Goal: Task Accomplishment & Management: Complete application form

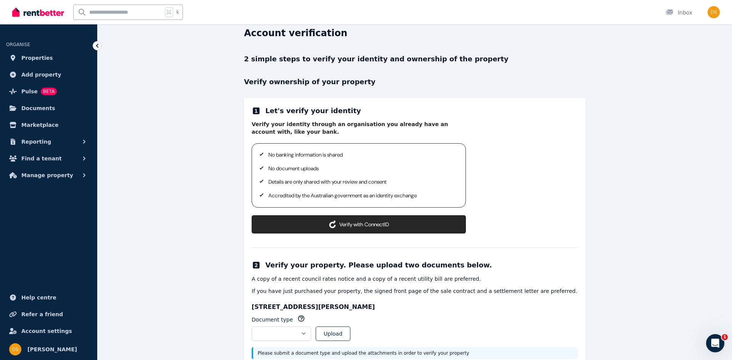
scroll to position [26, 0]
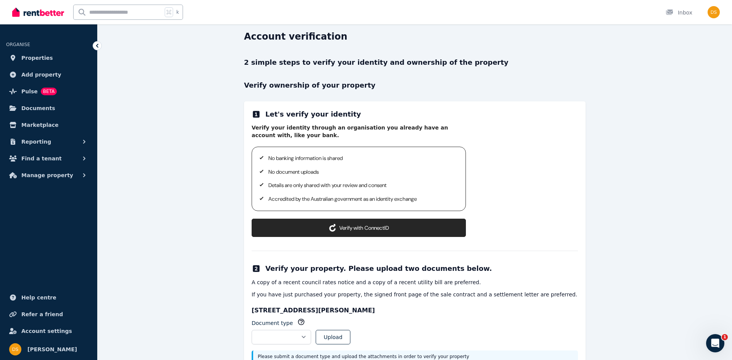
click at [339, 228] on button "Verify with ConnectID" at bounding box center [359, 228] width 214 height 18
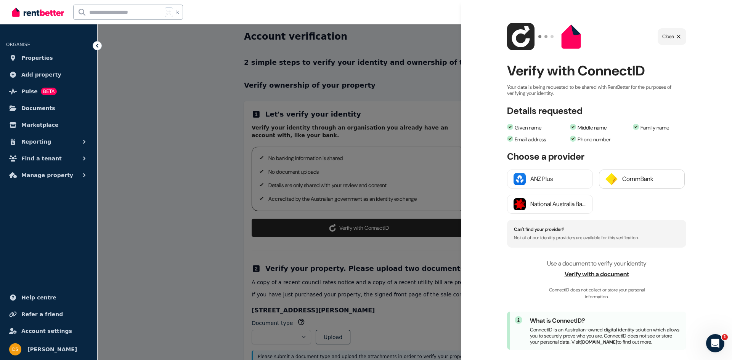
click at [634, 178] on div "CommBank" at bounding box center [650, 179] width 56 height 9
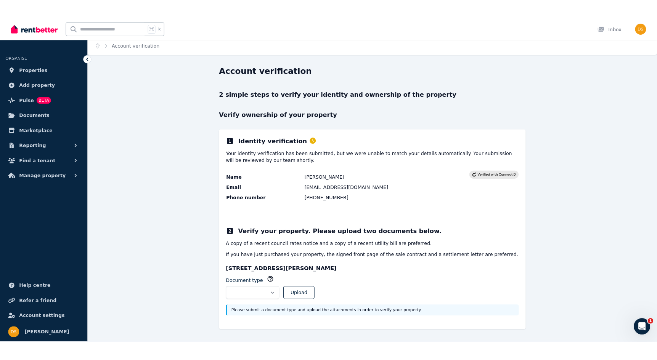
scroll to position [3, 0]
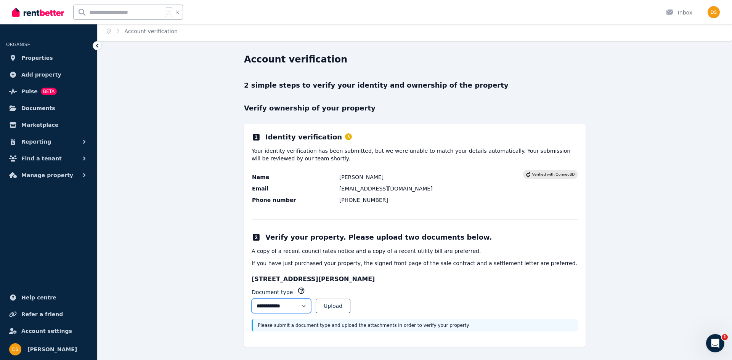
select select "**********"
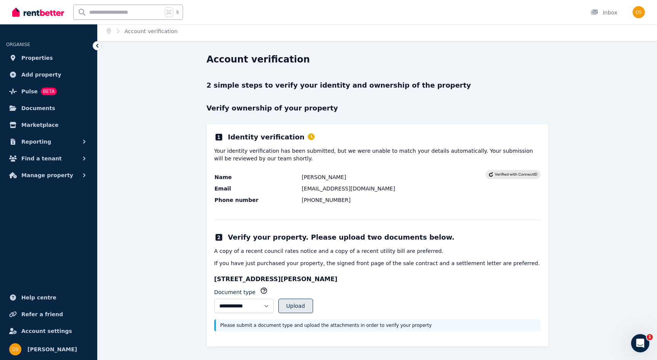
click at [313, 306] on button "Upload" at bounding box center [295, 306] width 35 height 14
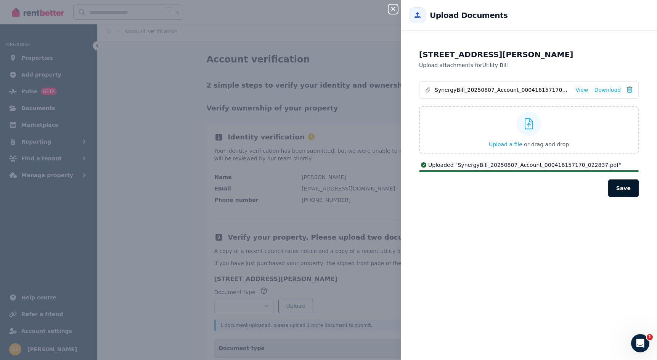
click at [623, 190] on button "Save" at bounding box center [623, 189] width 31 height 18
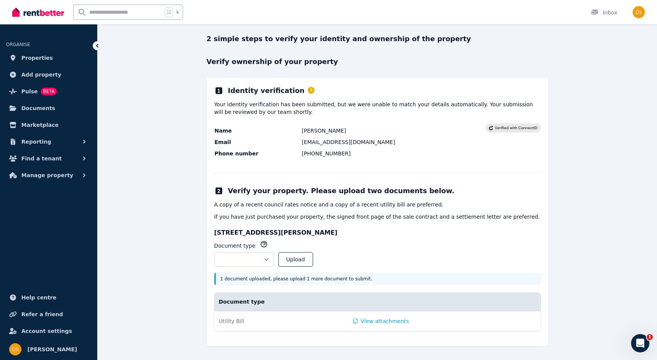
scroll to position [49, 0]
select select "**********"
click at [313, 261] on button "Upload" at bounding box center [295, 260] width 35 height 14
select select
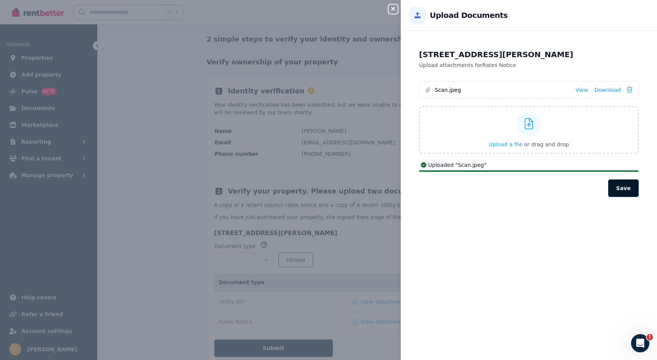
click at [625, 188] on button "Save" at bounding box center [623, 189] width 31 height 18
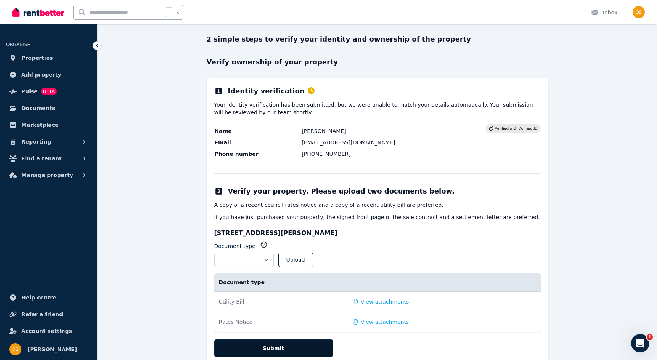
click at [276, 349] on button "Submit" at bounding box center [273, 349] width 119 height 18
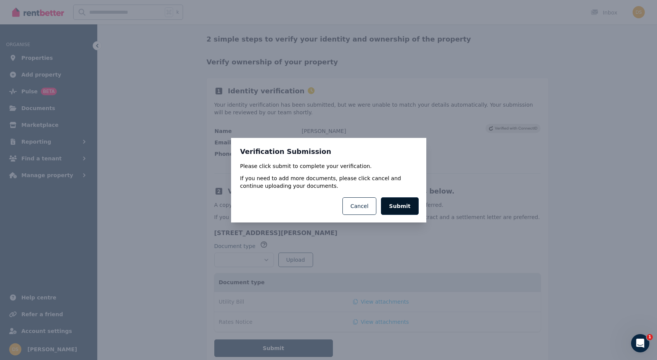
click at [390, 207] on button "Submit" at bounding box center [399, 207] width 37 height 18
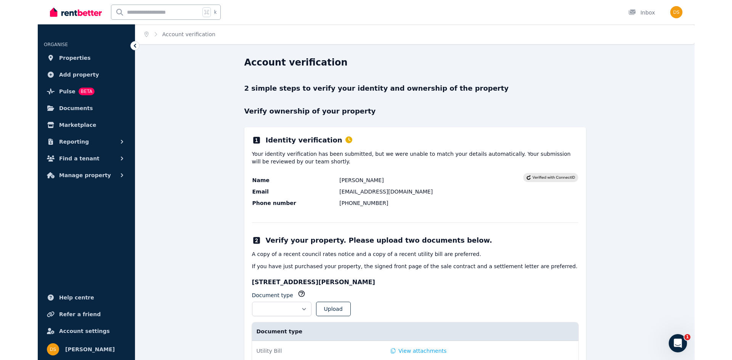
scroll to position [0, 0]
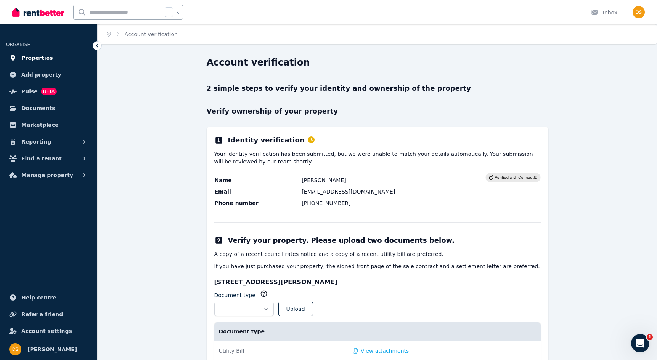
click at [27, 59] on span "Properties" at bounding box center [37, 57] width 32 height 9
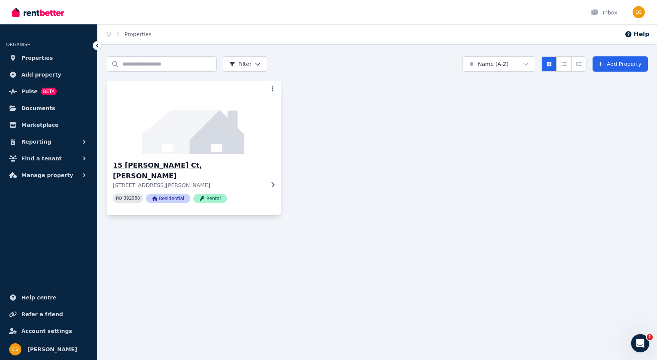
click at [215, 170] on h3 "15 [PERSON_NAME] Ct, [PERSON_NAME]" at bounding box center [188, 170] width 151 height 21
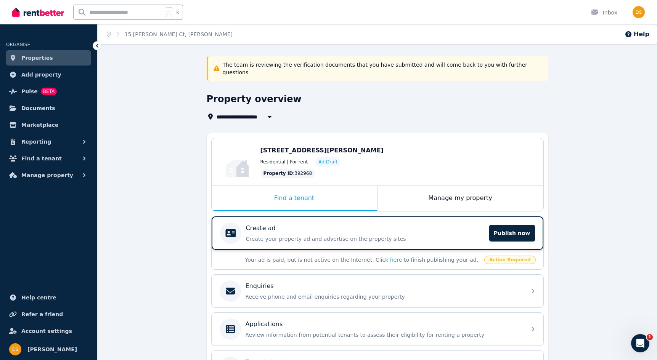
click at [257, 224] on p "Create ad" at bounding box center [261, 228] width 30 height 9
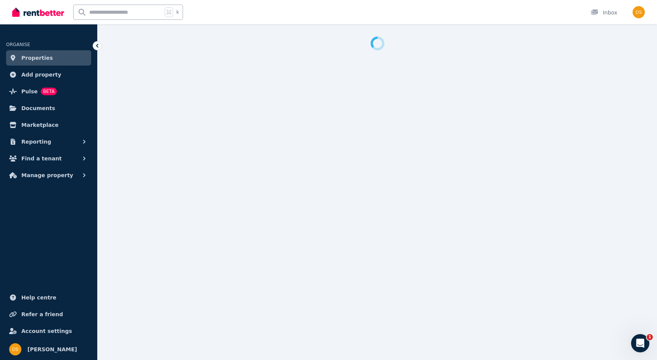
select select "**"
select select "**********"
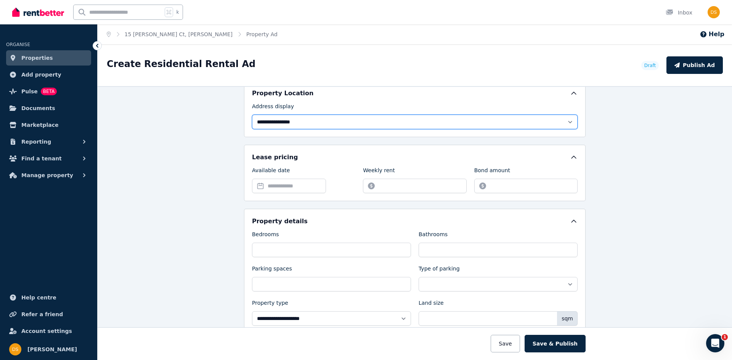
scroll to position [188, 0]
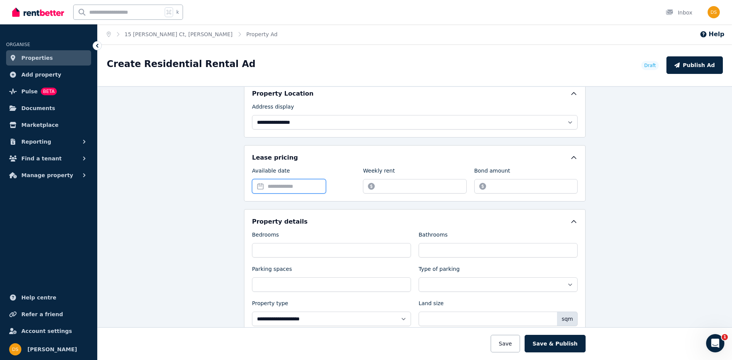
click at [278, 184] on input "Available date" at bounding box center [289, 186] width 74 height 14
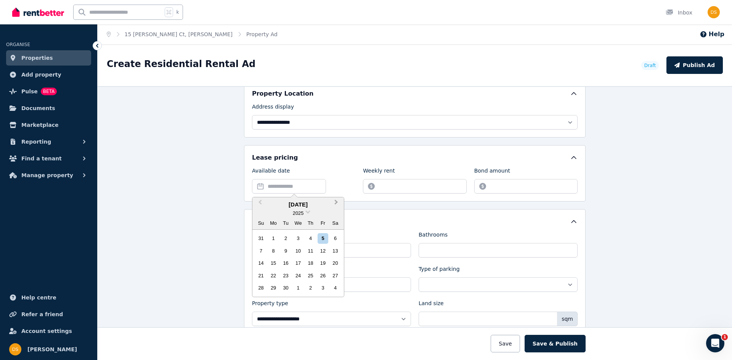
click at [336, 202] on span "Next Month" at bounding box center [336, 203] width 0 height 11
click at [295, 238] on div "1" at bounding box center [298, 238] width 10 height 10
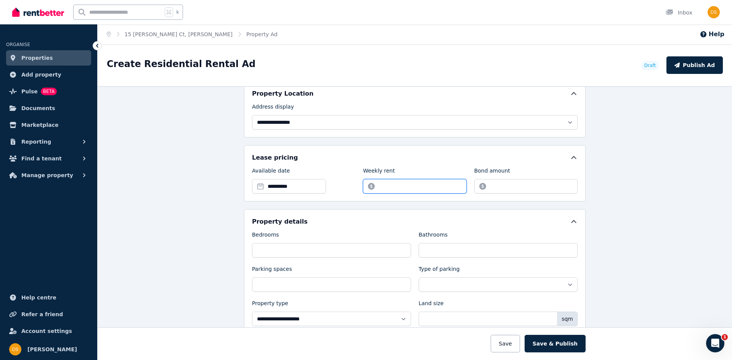
click at [399, 189] on input "Weekly rent" at bounding box center [414, 186] width 103 height 14
type input "***"
click at [523, 190] on input "Bond amount" at bounding box center [525, 186] width 103 height 14
type input "****"
click at [327, 223] on div "Property details" at bounding box center [415, 221] width 326 height 9
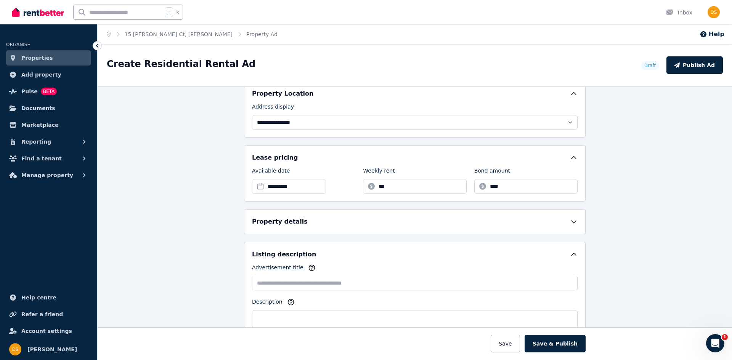
click at [331, 222] on div "Property details" at bounding box center [415, 221] width 326 height 9
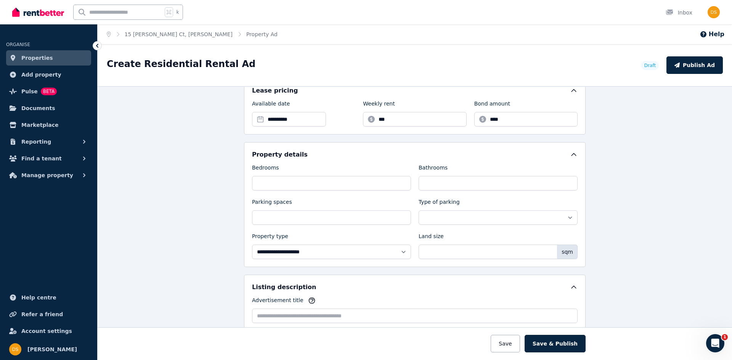
scroll to position [255, 0]
click at [300, 185] on input "Bedrooms" at bounding box center [331, 183] width 159 height 14
type input "*"
click at [450, 183] on input "Bathrooms" at bounding box center [498, 183] width 159 height 14
type input "*"
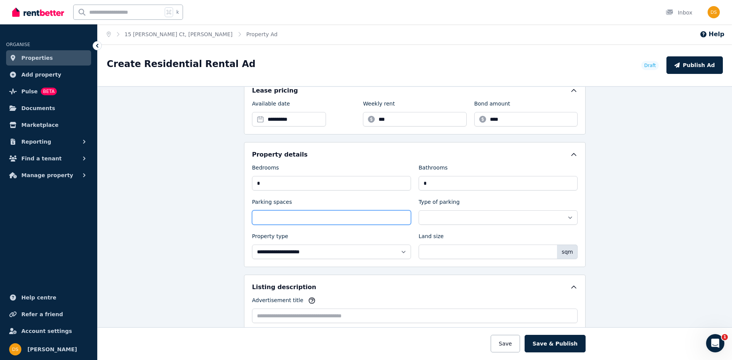
click at [299, 220] on input "Parking spaces" at bounding box center [331, 218] width 159 height 14
type input "*"
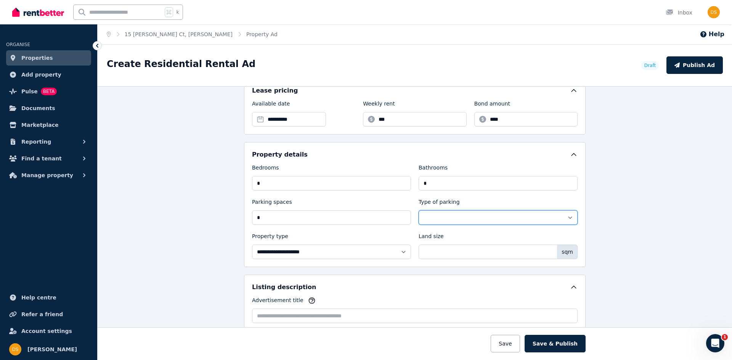
select select "**********"
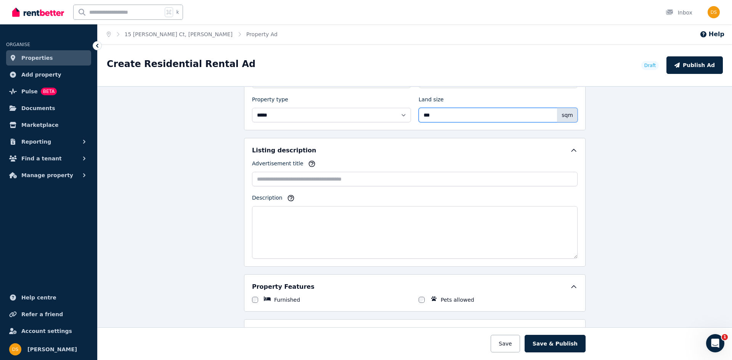
scroll to position [404, 0]
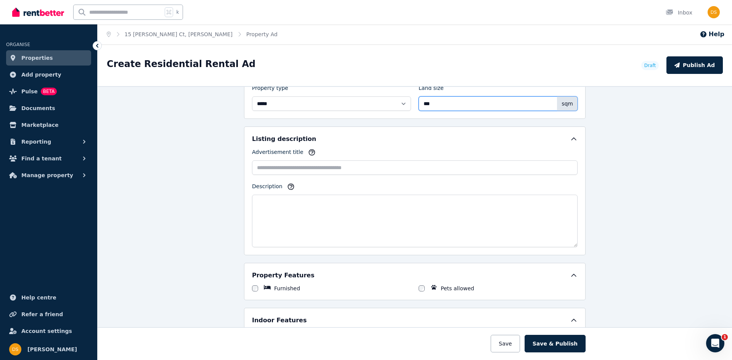
type input "***"
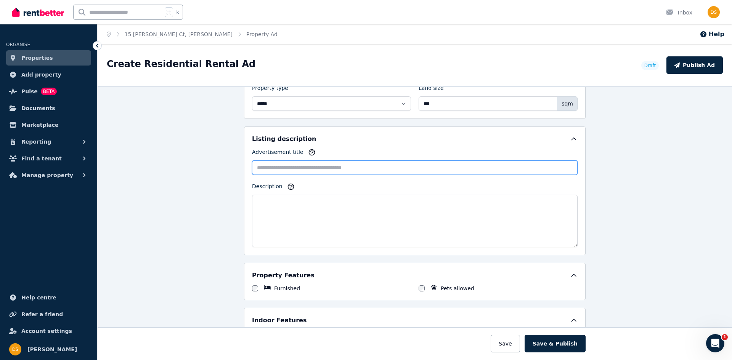
click at [307, 164] on input "Advertisement title" at bounding box center [415, 168] width 326 height 14
paste input "**********"
click at [309, 152] on icon "button" at bounding box center [312, 153] width 8 height 8
type input "**********"
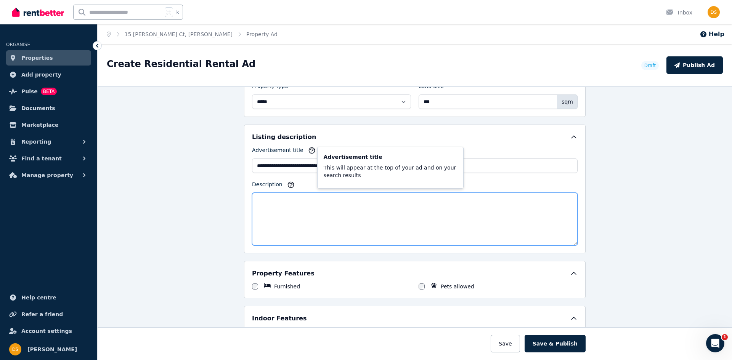
click at [291, 214] on textarea "Description" at bounding box center [415, 219] width 326 height 53
paste textarea "**********"
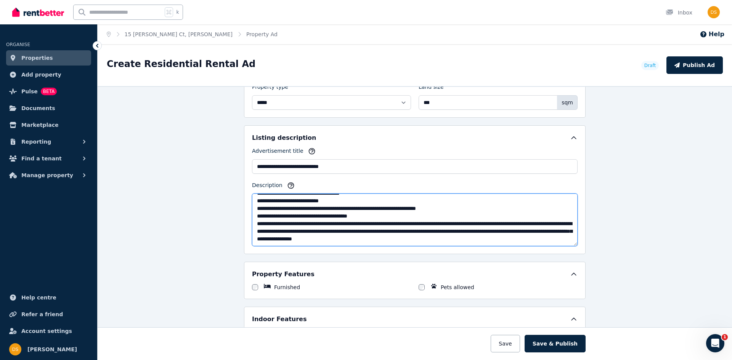
scroll to position [153, 0]
click at [384, 215] on textarea "Description" at bounding box center [415, 220] width 326 height 53
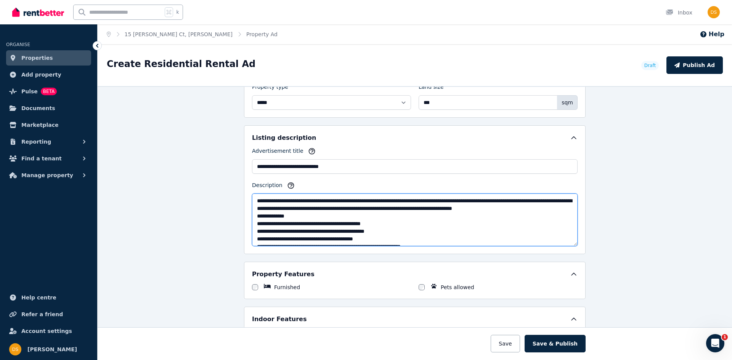
scroll to position [0, 0]
click at [317, 214] on textarea "Description" at bounding box center [415, 220] width 326 height 53
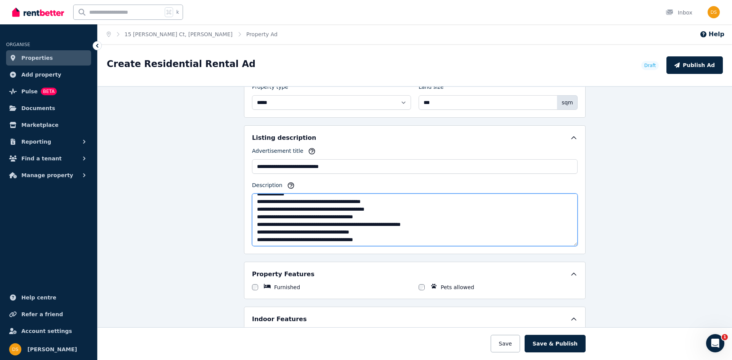
scroll to position [30, 0]
click at [305, 203] on textarea "Description" at bounding box center [415, 220] width 326 height 53
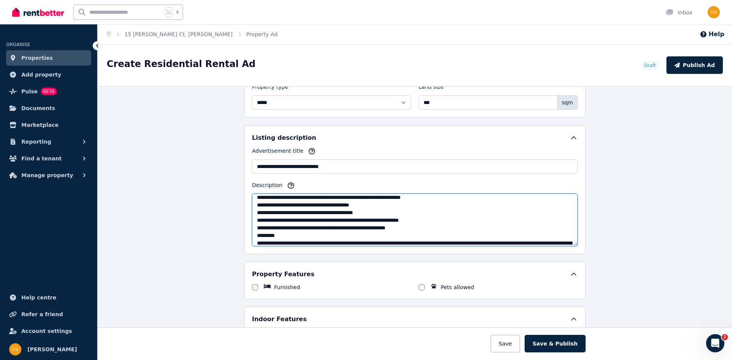
scroll to position [66, 0]
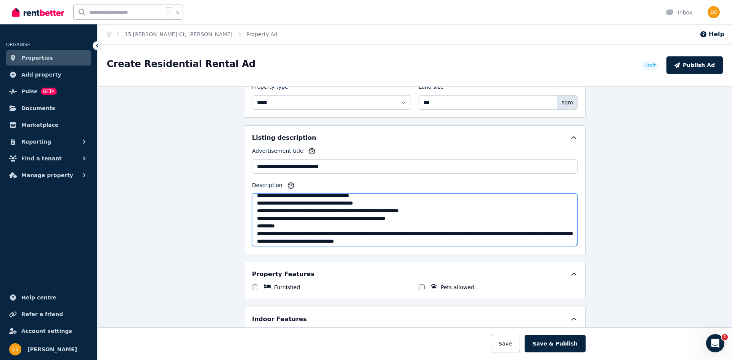
click at [432, 226] on textarea "Description" at bounding box center [415, 220] width 326 height 53
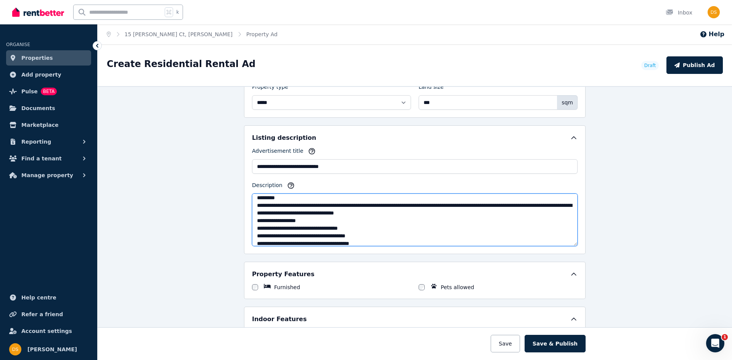
scroll to position [103, 0]
click at [469, 220] on textarea "Description" at bounding box center [415, 220] width 326 height 53
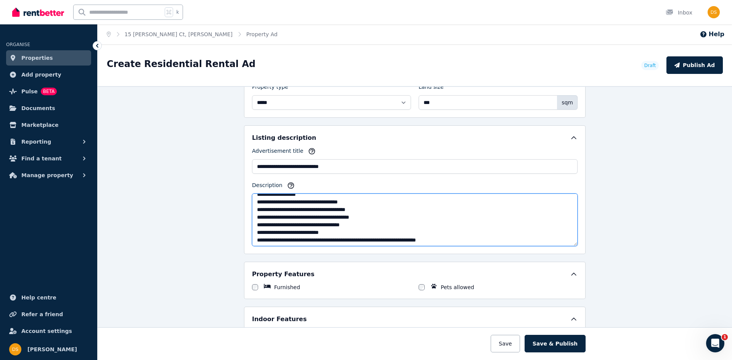
scroll to position [139, 0]
click at [378, 229] on textarea "Description" at bounding box center [415, 220] width 326 height 53
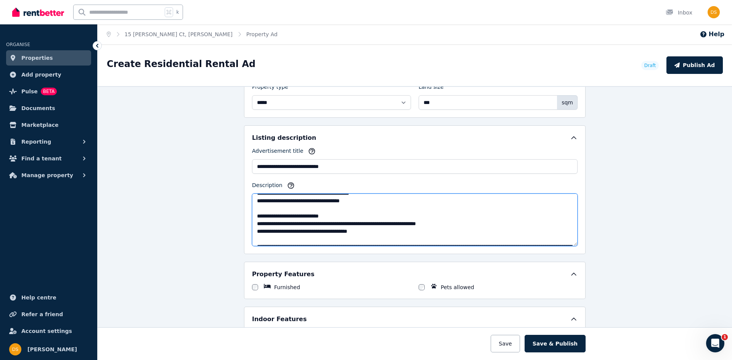
scroll to position [161, 0]
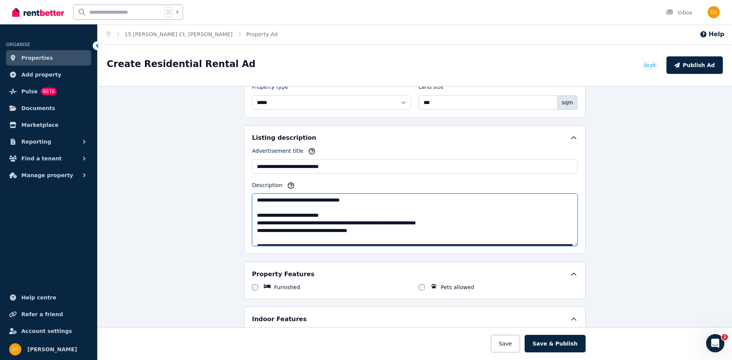
click at [353, 225] on textarea "Description" at bounding box center [415, 220] width 326 height 53
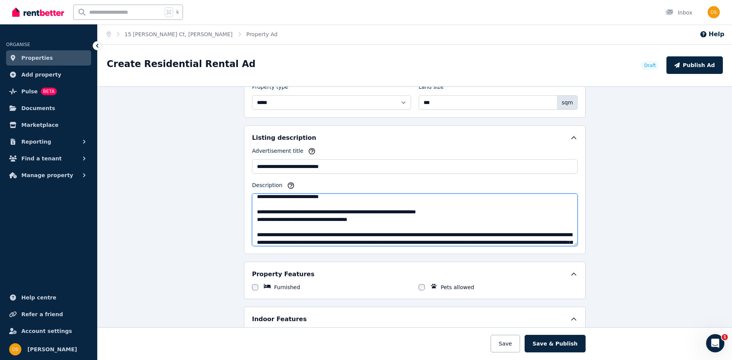
scroll to position [180, 0]
click at [471, 219] on textarea "Description" at bounding box center [415, 220] width 326 height 53
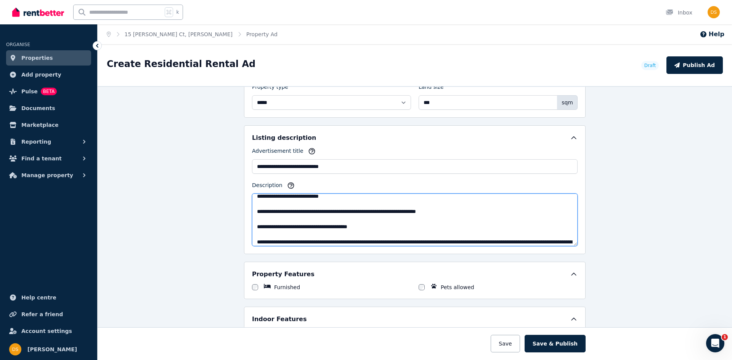
click at [388, 232] on textarea "Description" at bounding box center [415, 220] width 326 height 53
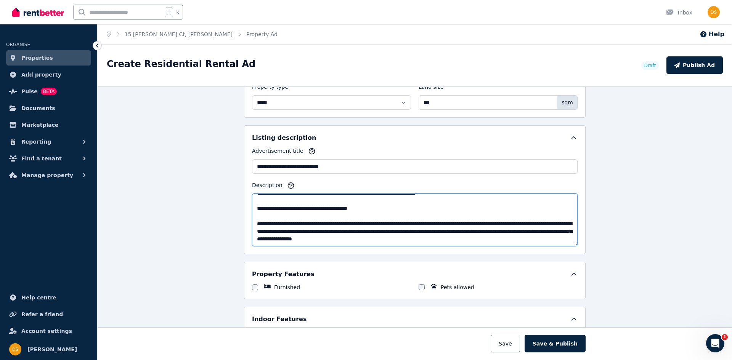
scroll to position [206, 0]
click at [506, 239] on textarea "Description" at bounding box center [415, 220] width 326 height 53
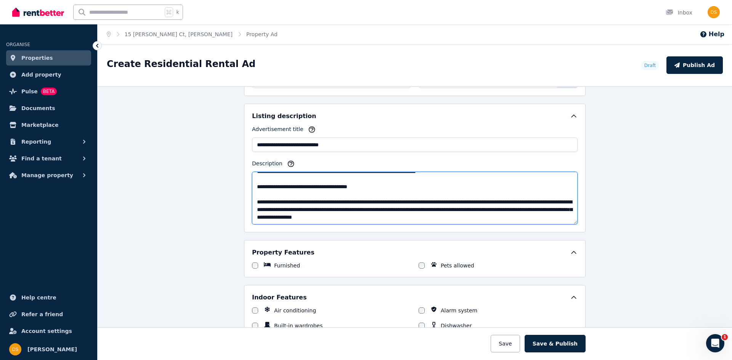
scroll to position [438, 0]
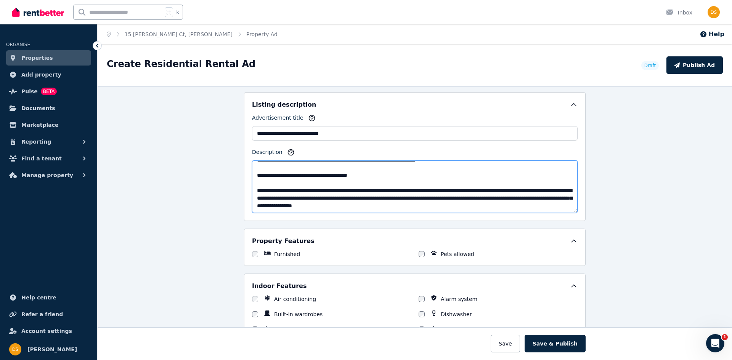
type textarea "**********"
click at [572, 242] on icon at bounding box center [574, 241] width 5 height 2
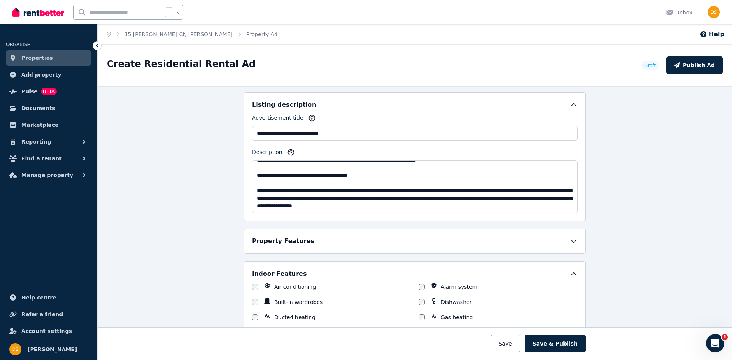
click at [575, 243] on icon at bounding box center [574, 242] width 8 height 8
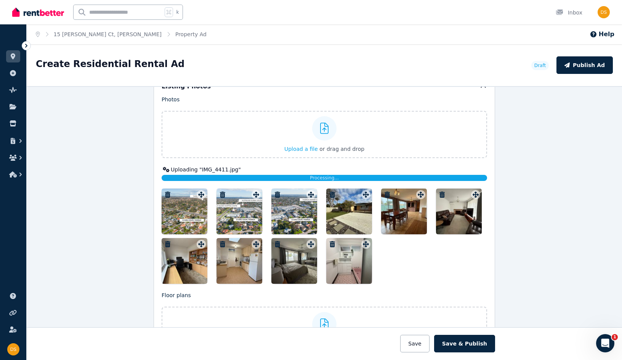
scroll to position [925, 0]
click at [166, 194] on icon "button" at bounding box center [167, 195] width 5 height 6
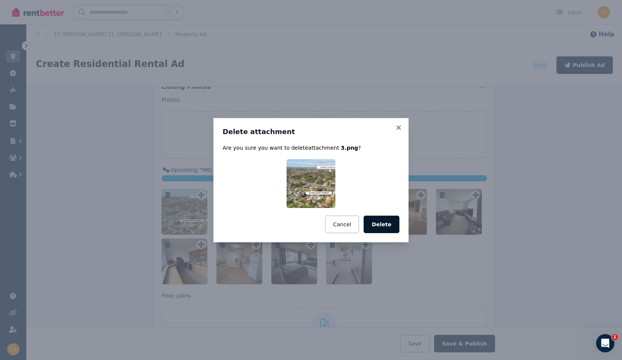
click at [389, 229] on button "Delete" at bounding box center [382, 225] width 36 height 18
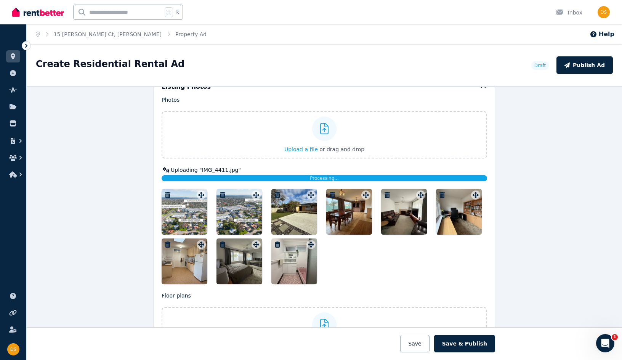
click at [168, 194] on icon "button" at bounding box center [167, 195] width 5 height 6
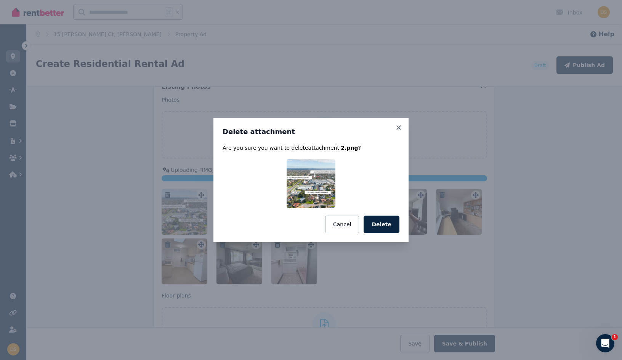
drag, startPoint x: 386, startPoint y: 231, endPoint x: 376, endPoint y: 225, distance: 11.6
click at [386, 231] on button "Delete" at bounding box center [382, 225] width 36 height 18
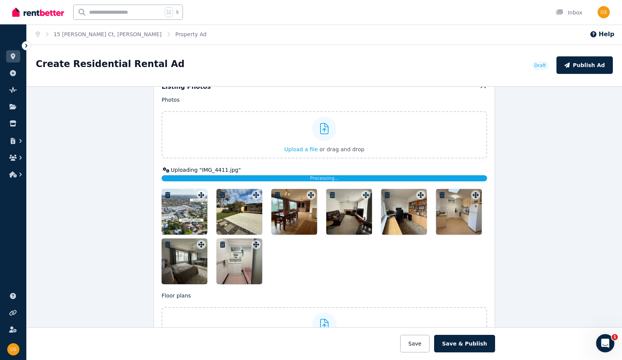
click at [168, 193] on icon "button" at bounding box center [167, 195] width 5 height 6
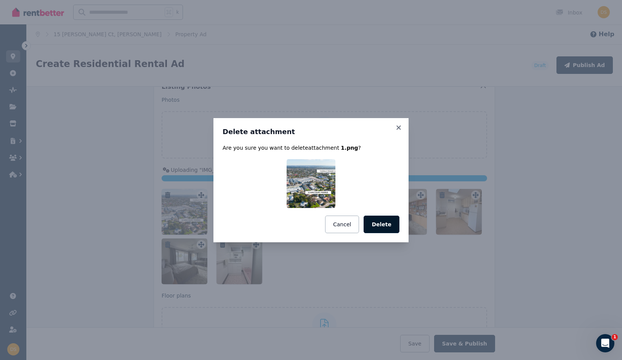
click at [385, 226] on button "Delete" at bounding box center [382, 225] width 36 height 18
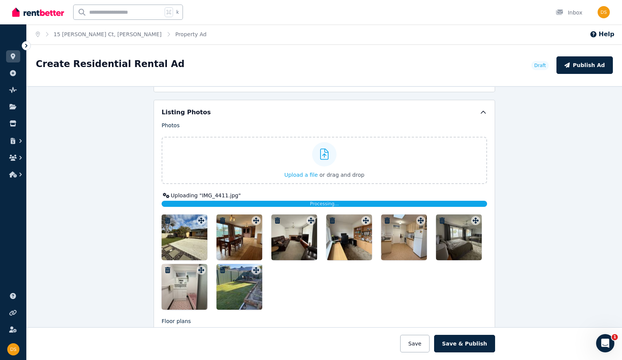
scroll to position [898, 0]
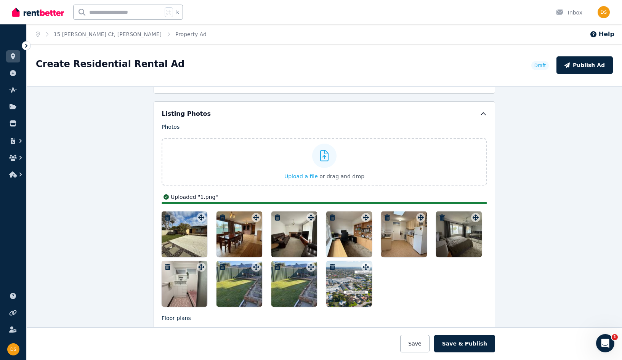
click at [278, 266] on icon "button" at bounding box center [277, 267] width 5 height 6
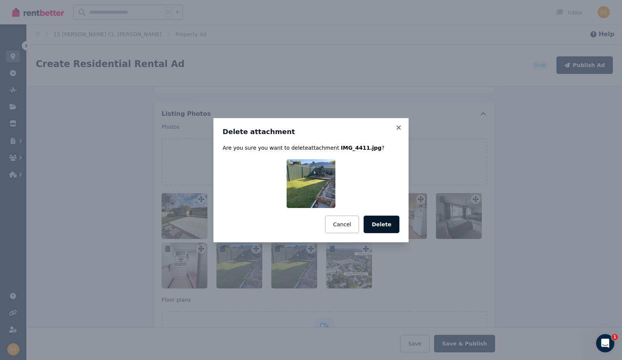
click at [384, 225] on button "Delete" at bounding box center [382, 225] width 36 height 18
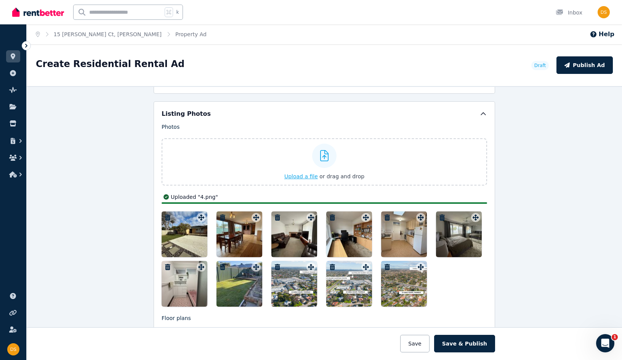
scroll to position [915, 0]
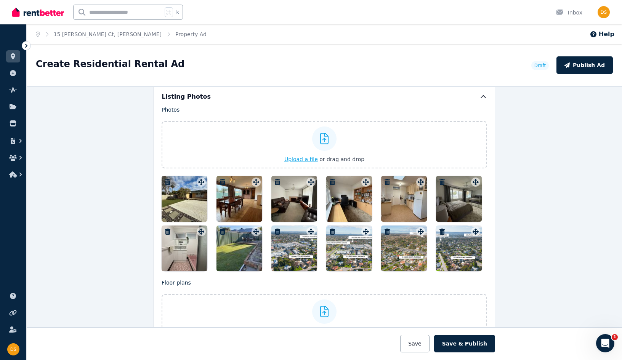
drag, startPoint x: 372, startPoint y: 200, endPoint x: 399, endPoint y: 203, distance: 26.5
click at [399, 203] on div at bounding box center [404, 199] width 46 height 46
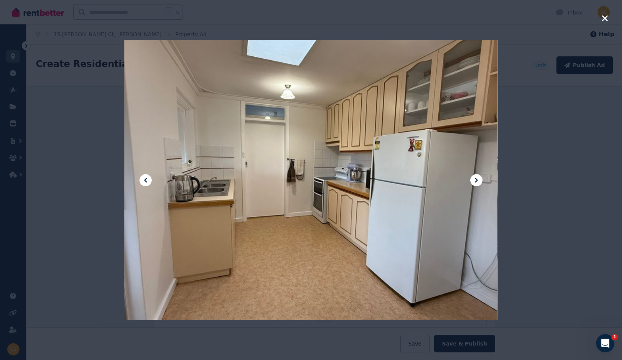
click at [607, 18] on icon "button" at bounding box center [605, 18] width 7 height 9
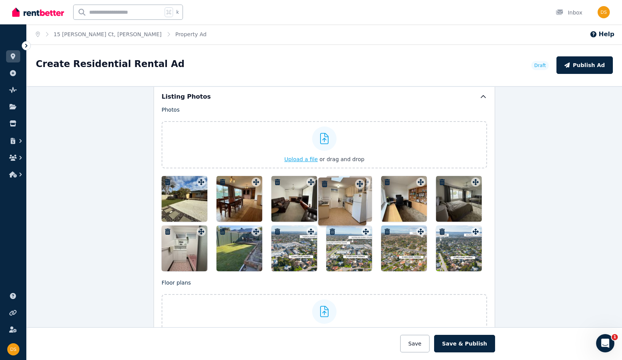
drag, startPoint x: 413, startPoint y: 182, endPoint x: 361, endPoint y: 177, distance: 52.5
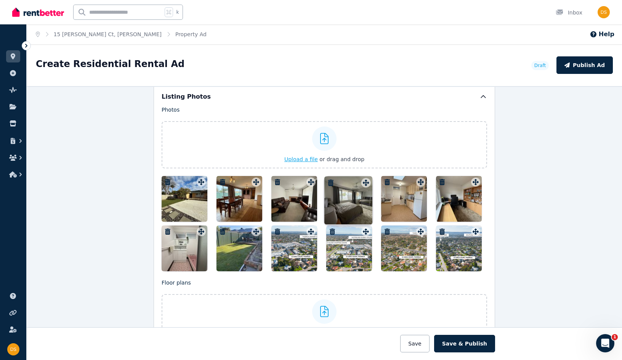
drag, startPoint x: 475, startPoint y: 183, endPoint x: 365, endPoint y: 178, distance: 110.3
click at [365, 177] on div "Photos Upload a file or drag and drop Uploaded " 1.png " Uploaded " 2.png " Upl…" at bounding box center [325, 189] width 326 height 166
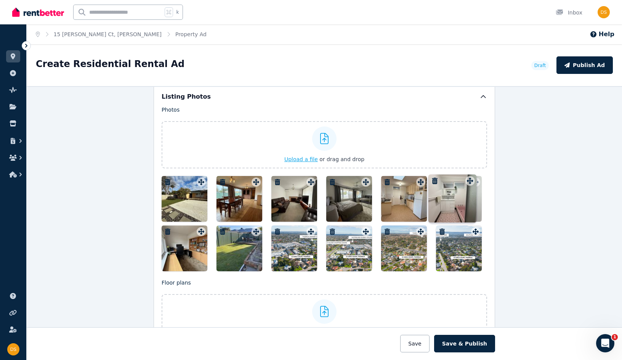
scroll to position [0, 0]
drag, startPoint x: 200, startPoint y: 232, endPoint x: 468, endPoint y: 175, distance: 274.1
click at [468, 175] on div "Photos Upload a file or drag and drop Uploaded " 1.png " Uploaded " 2.png " Upl…" at bounding box center [325, 189] width 326 height 166
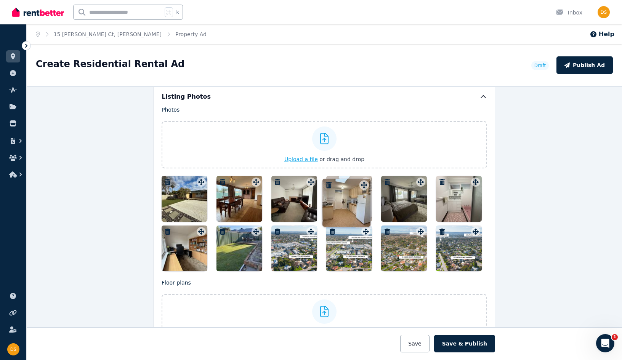
drag, startPoint x: 420, startPoint y: 183, endPoint x: 362, endPoint y: 180, distance: 57.7
click at [362, 180] on div "Photos Upload a file or drag and drop Uploaded " 1.png " Uploaded " 2.png " Upl…" at bounding box center [325, 189] width 326 height 166
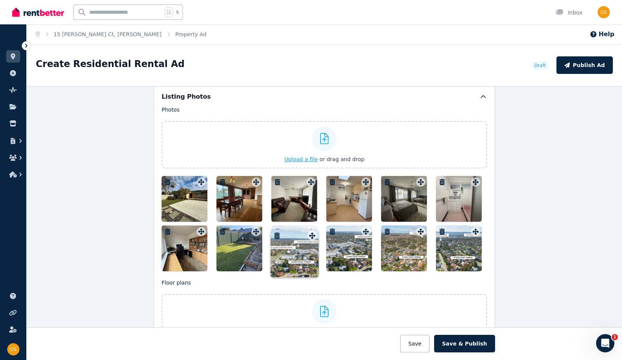
drag, startPoint x: 362, startPoint y: 231, endPoint x: 311, endPoint y: 229, distance: 51.5
click at [311, 229] on icon at bounding box center [311, 232] width 8 height 6
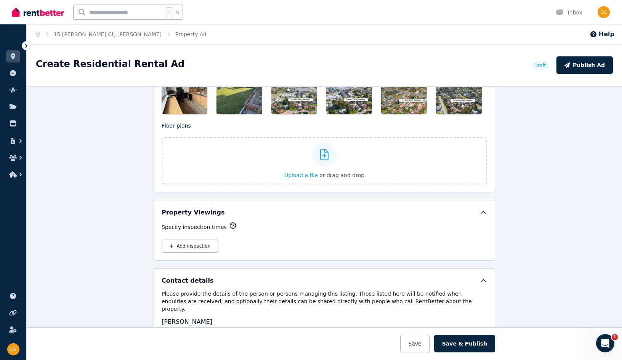
scroll to position [1078, 0]
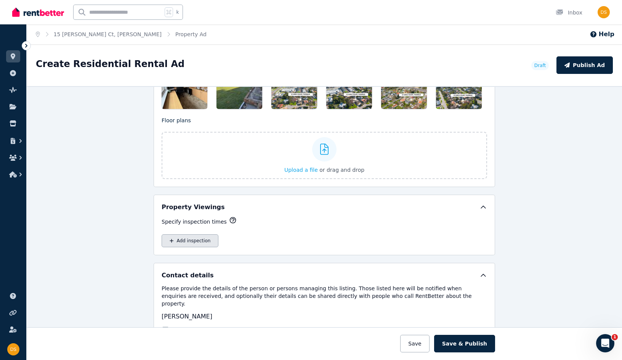
click at [190, 240] on button "Add inspection" at bounding box center [190, 241] width 57 height 13
select select "**"
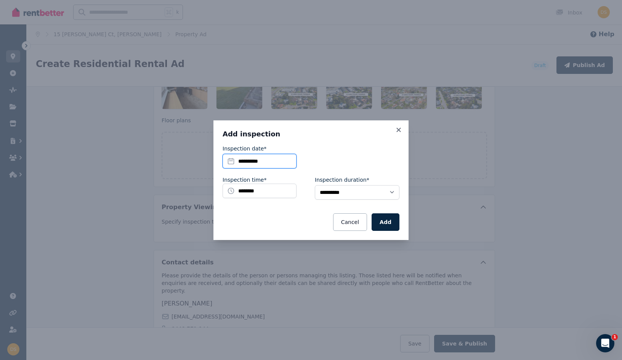
click at [255, 161] on input "**********" at bounding box center [260, 161] width 74 height 14
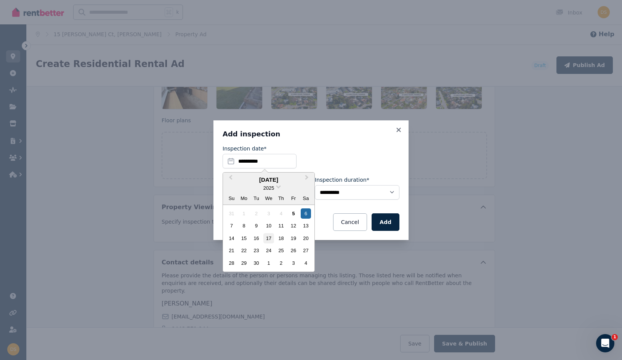
click at [270, 236] on div "17" at bounding box center [269, 238] width 10 height 10
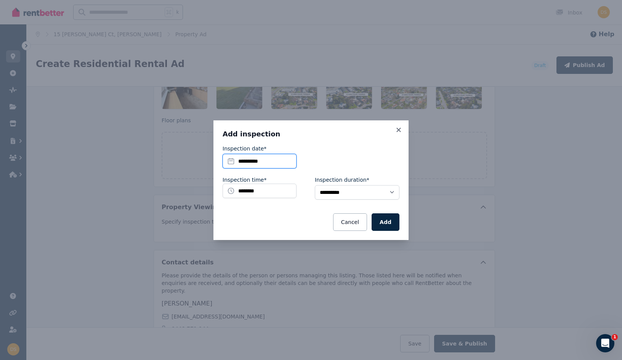
click at [253, 161] on input "**********" at bounding box center [260, 161] width 74 height 14
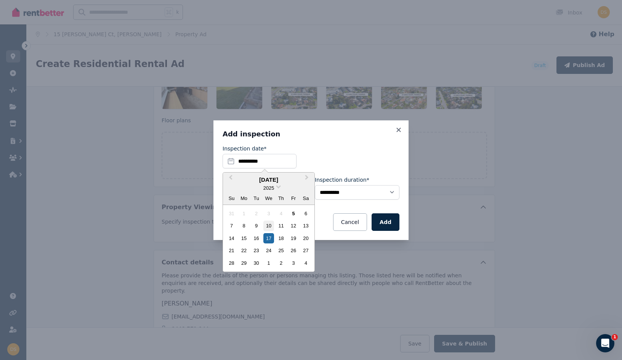
click at [266, 223] on div "10" at bounding box center [269, 226] width 10 height 10
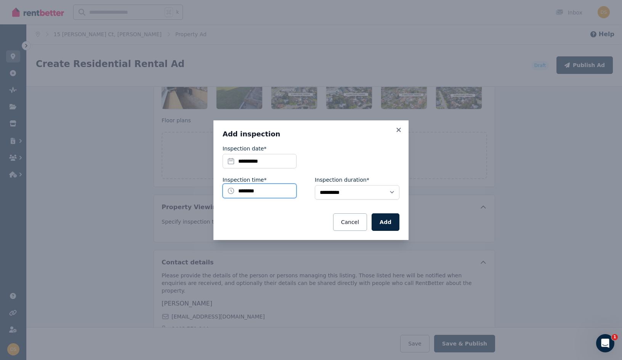
click at [253, 193] on input "********" at bounding box center [260, 191] width 74 height 14
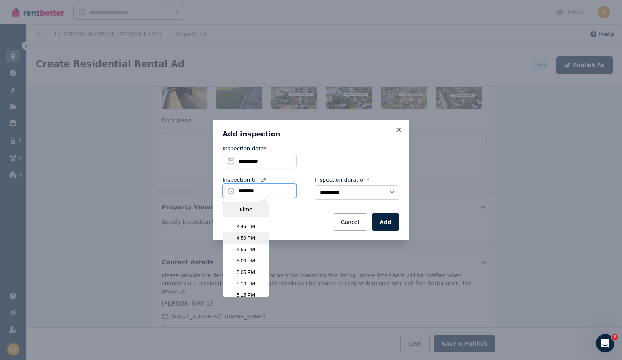
scroll to position [2294, 0]
click at [245, 231] on li "4:45 PM" at bounding box center [246, 228] width 46 height 11
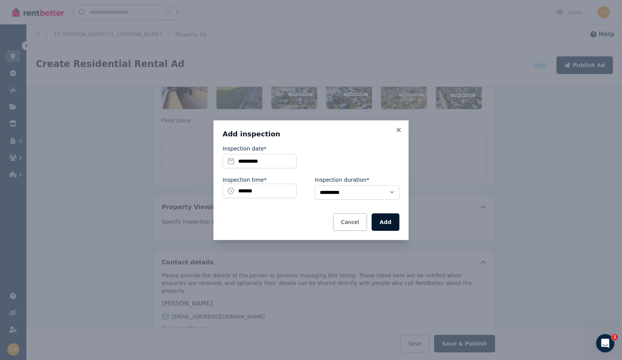
click at [385, 226] on button "Add" at bounding box center [386, 223] width 28 height 18
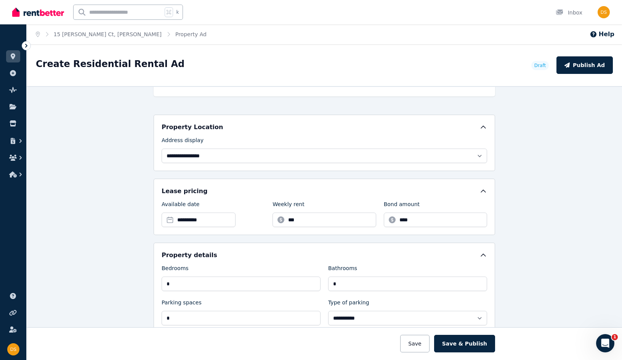
scroll to position [156, 0]
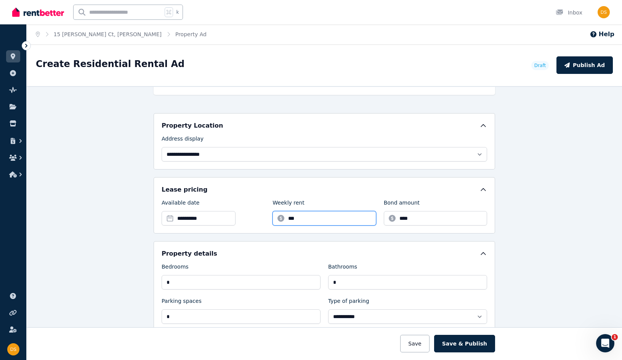
drag, startPoint x: 315, startPoint y: 219, endPoint x: 304, endPoint y: 220, distance: 11.1
click at [315, 219] on input "***" at bounding box center [324, 218] width 103 height 14
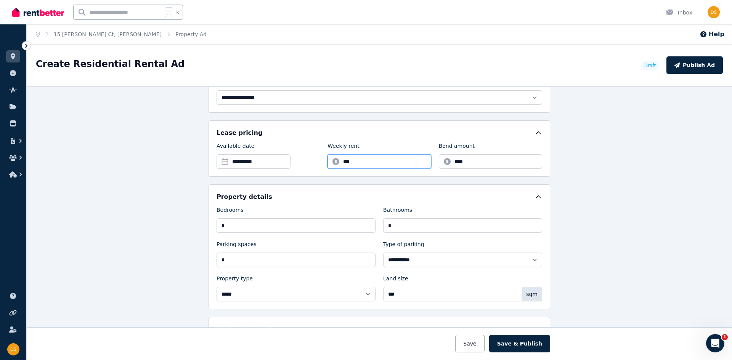
scroll to position [209, 0]
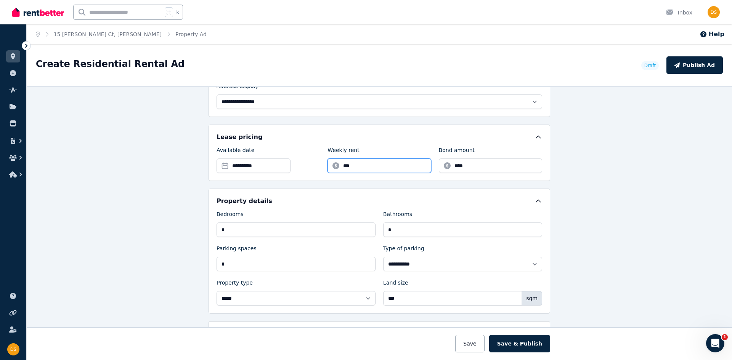
type input "***"
click at [244, 230] on input "*" at bounding box center [296, 230] width 159 height 14
click at [174, 256] on div "**********" at bounding box center [379, 223] width 705 height 274
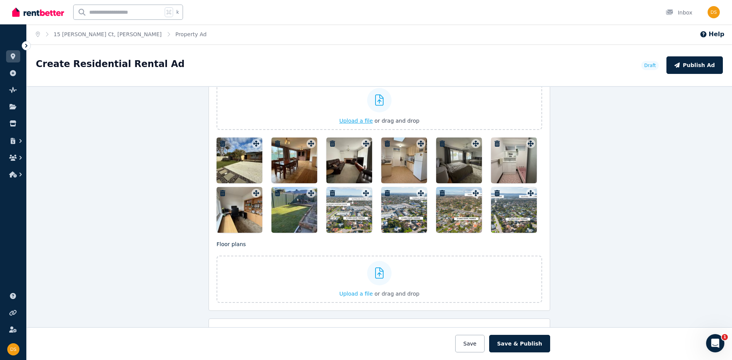
scroll to position [953, 0]
drag, startPoint x: 344, startPoint y: 142, endPoint x: 344, endPoint y: 148, distance: 5.4
click at [344, 148] on div at bounding box center [349, 161] width 46 height 46
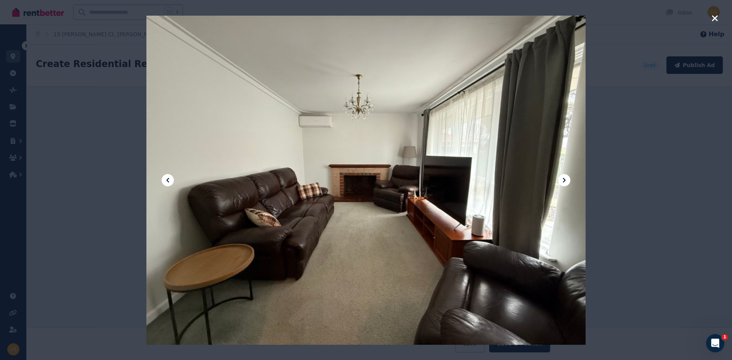
click at [717, 17] on icon "button" at bounding box center [715, 18] width 7 height 9
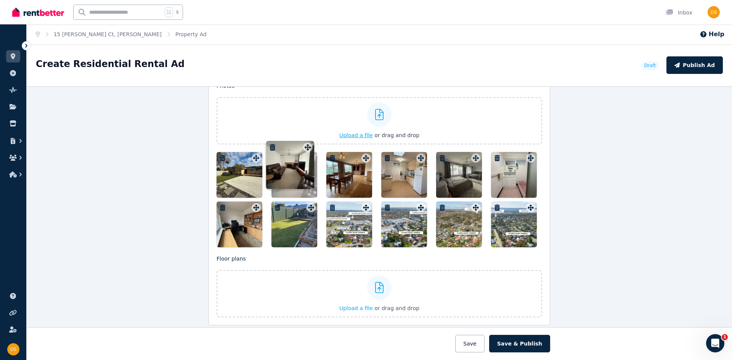
scroll to position [934, 0]
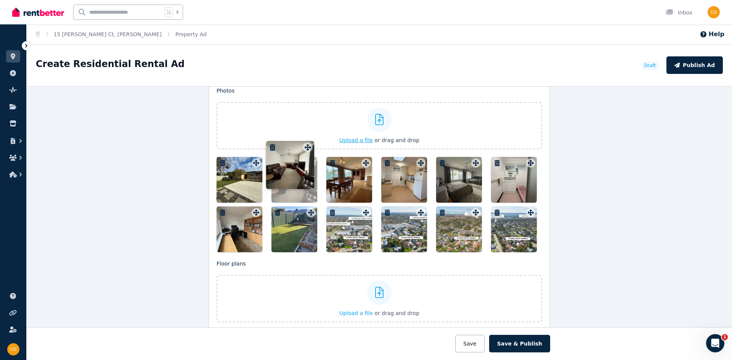
drag, startPoint x: 358, startPoint y: 143, endPoint x: 310, endPoint y: 140, distance: 48.2
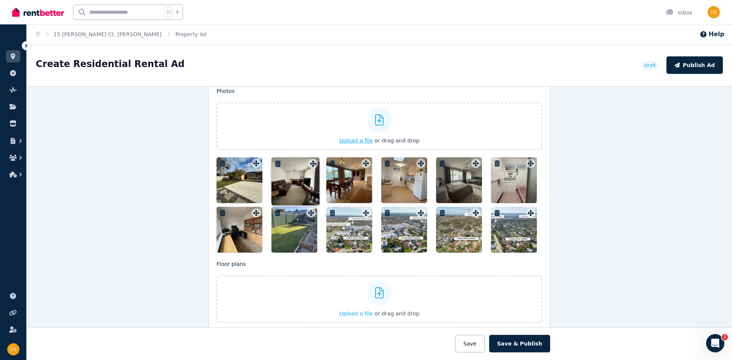
click at [310, 140] on div "Photos Upload a file or drag and drop Uploaded " 1.png " Uploaded " 2.png " Upl…" at bounding box center [380, 170] width 326 height 166
click at [419, 147] on label "Upload a file or drag and drop" at bounding box center [380, 126] width 326 height 47
click at [0, 0] on input "Upload a file or drag and drop" at bounding box center [0, 0] width 0 height 0
drag, startPoint x: 421, startPoint y: 145, endPoint x: 400, endPoint y: 145, distance: 20.2
click at [400, 145] on label "Upload a file or drag and drop" at bounding box center [380, 126] width 326 height 47
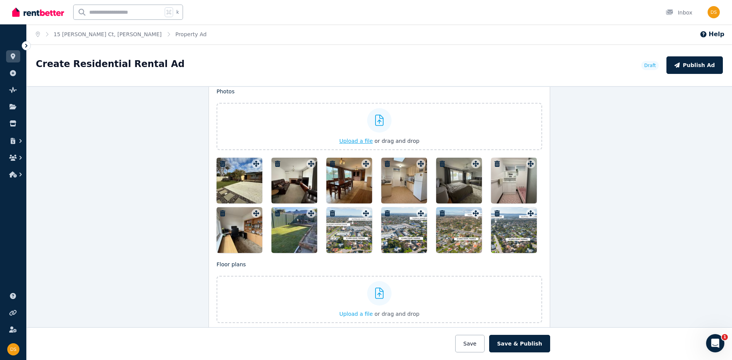
click at [0, 0] on input "Upload a file or drag and drop" at bounding box center [0, 0] width 0 height 0
click at [395, 247] on div at bounding box center [404, 230] width 46 height 46
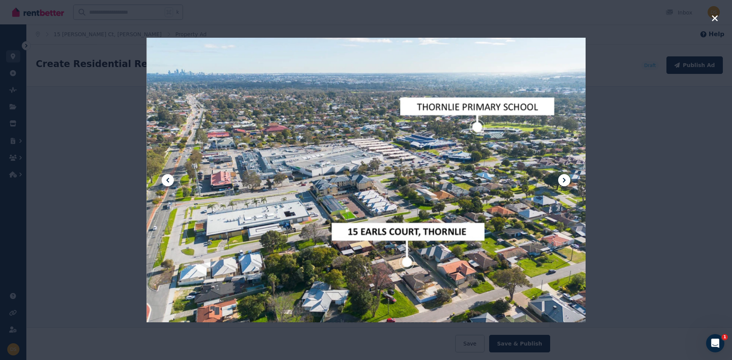
click at [716, 20] on icon "button" at bounding box center [715, 18] width 7 height 9
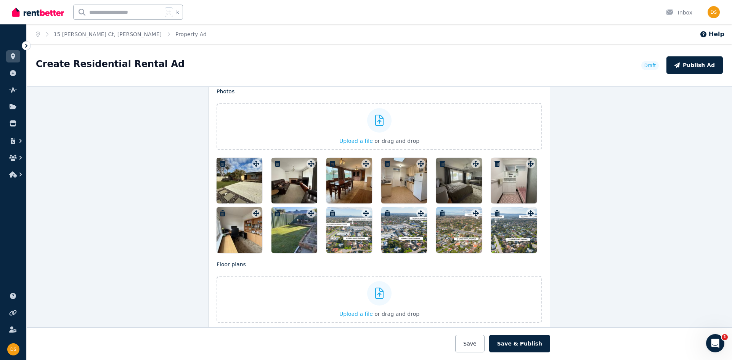
drag, startPoint x: 414, startPoint y: 145, endPoint x: 399, endPoint y: 146, distance: 15.7
click at [399, 146] on div "Photos Upload a file or drag and drop Uploaded " 1.png " Uploaded " 2.png " Upl…" at bounding box center [380, 171] width 326 height 166
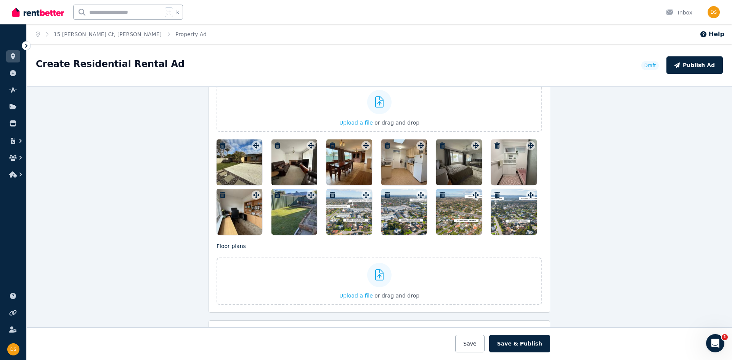
scroll to position [951, 0]
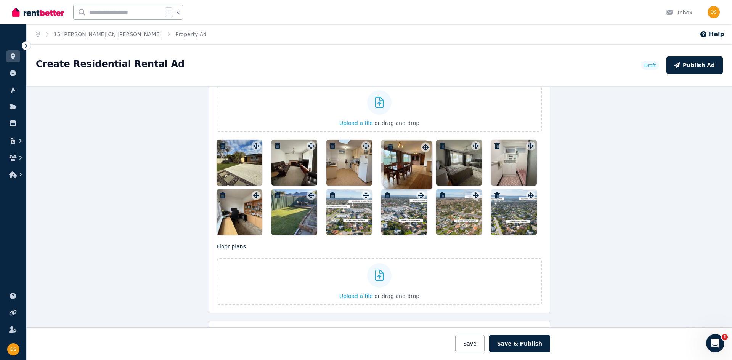
drag, startPoint x: 366, startPoint y: 147, endPoint x: 424, endPoint y: 141, distance: 59.0
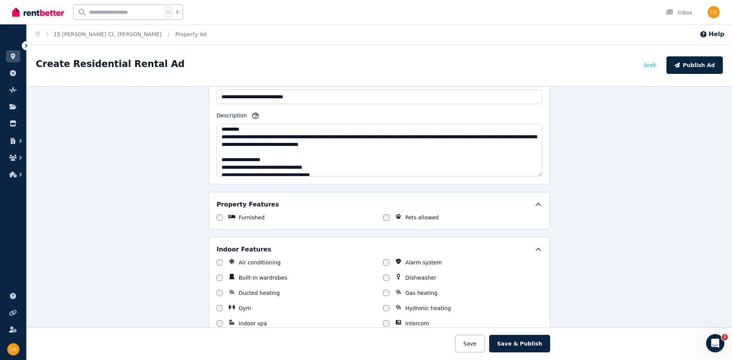
scroll to position [109, 0]
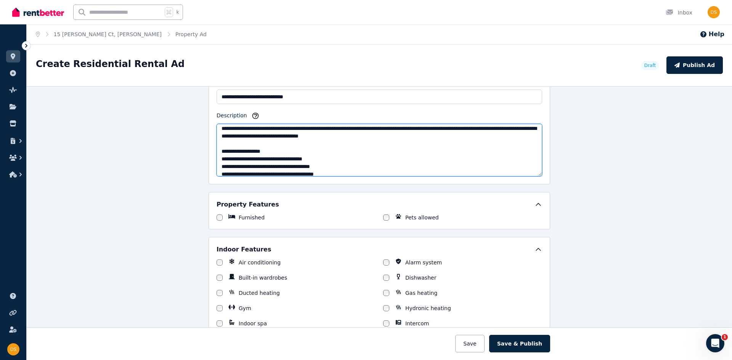
click at [355, 143] on textarea "Description" at bounding box center [380, 150] width 326 height 53
click at [382, 160] on textarea "Description" at bounding box center [380, 150] width 326 height 53
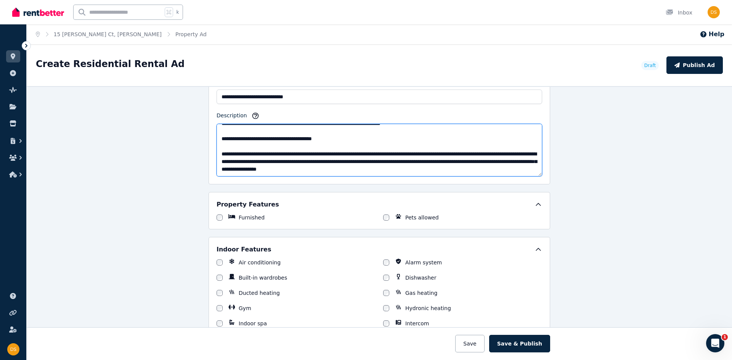
click at [453, 170] on textarea "Description" at bounding box center [380, 150] width 326 height 53
click at [464, 170] on textarea "Description" at bounding box center [380, 150] width 326 height 53
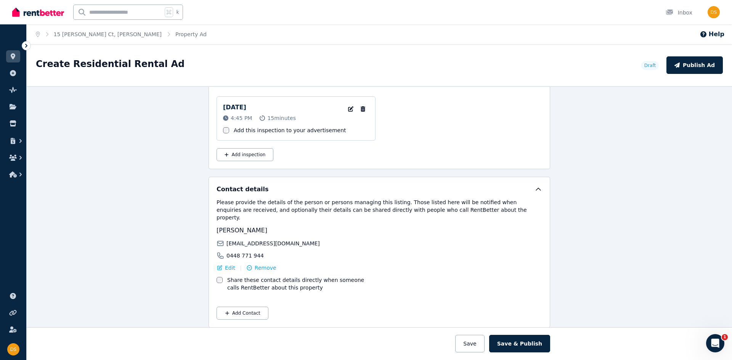
scroll to position [1215, 0]
type textarea "**********"
click at [516, 344] on button "Save & Publish" at bounding box center [519, 344] width 61 height 18
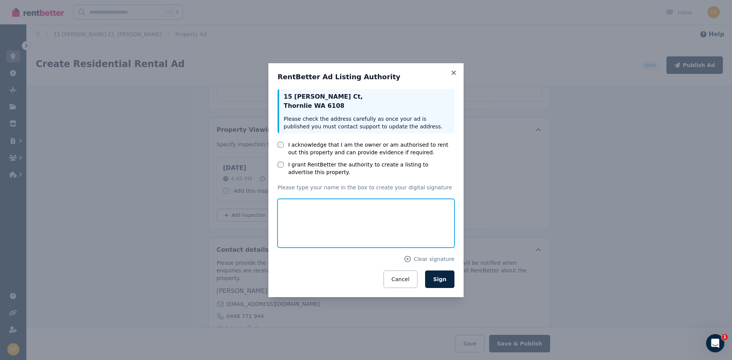
click at [303, 219] on input "text" at bounding box center [366, 223] width 177 height 49
type input "**********"
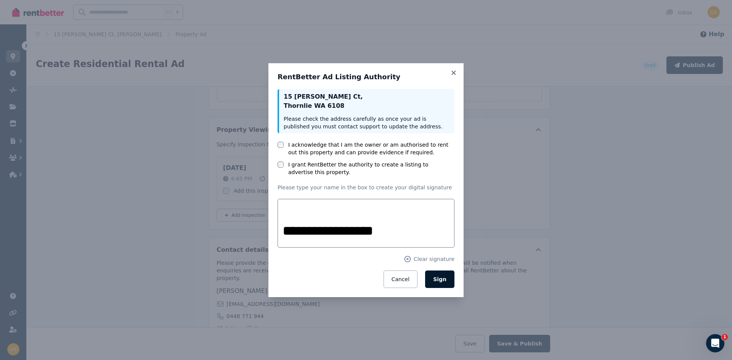
click at [439, 277] on span "Sign" at bounding box center [439, 279] width 13 height 6
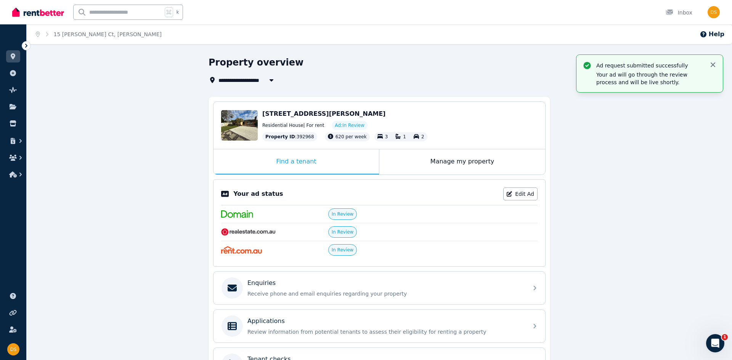
click at [712, 66] on icon "button" at bounding box center [713, 65] width 5 height 5
